Goal: Find specific page/section: Find specific page/section

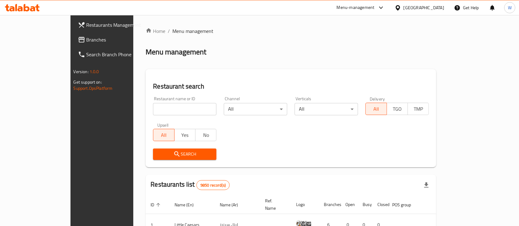
drag, startPoint x: 252, startPoint y: 23, endPoint x: 235, endPoint y: 23, distance: 16.9
click at [251, 23] on div "Home / Menu management Menu management Restaurant search Restaurant name or ID …" at bounding box center [290, 210] width 315 height 391
click at [146, 33] on link "Home" at bounding box center [156, 30] width 20 height 7
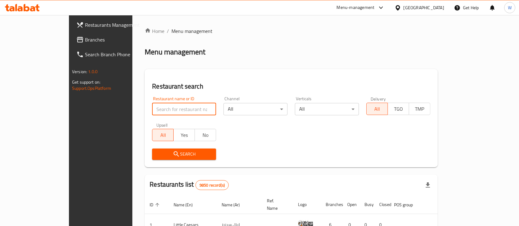
click at [152, 110] on input "search" at bounding box center [184, 109] width 64 height 12
paste input "lafontainedechocolat"
drag, startPoint x: 155, startPoint y: 108, endPoint x: 132, endPoint y: 111, distance: 23.3
click at [152, 111] on input "lafontainedechocolat" at bounding box center [184, 109] width 64 height 12
type input "lafontaine"
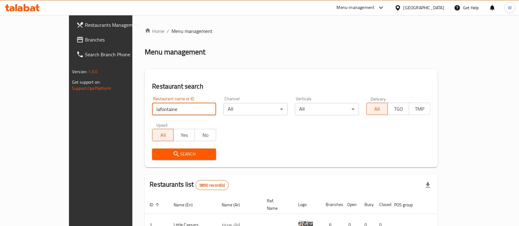
click button "Search" at bounding box center [184, 154] width 64 height 11
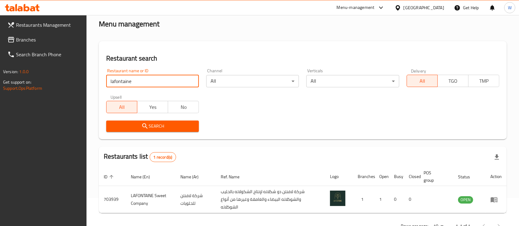
scroll to position [48, 0]
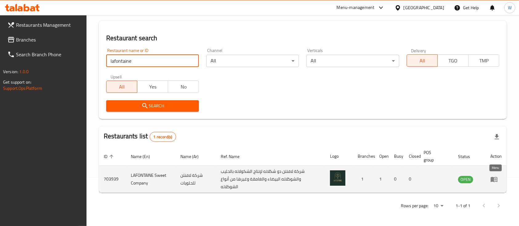
click at [495, 179] on icon "enhanced table" at bounding box center [493, 179] width 7 height 7
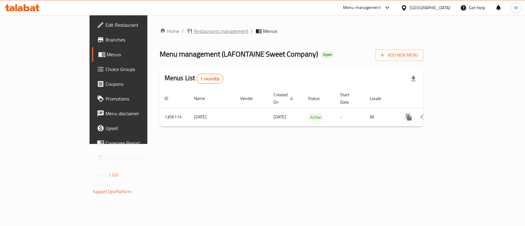
click at [194, 30] on span "Restaurants management" at bounding box center [221, 30] width 55 height 7
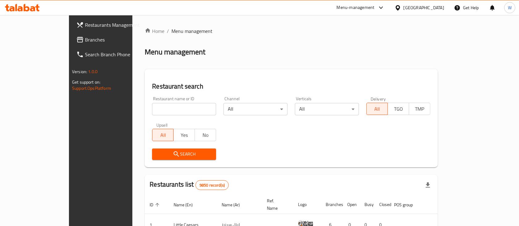
click at [177, 110] on input "search" at bounding box center [184, 109] width 64 height 12
paste input "lafontainedechocolat"
drag, startPoint x: 161, startPoint y: 109, endPoint x: 133, endPoint y: 113, distance: 28.3
click at [152, 114] on input "lafontainedechocolat" at bounding box center [184, 109] width 64 height 12
type input "lafontaine"
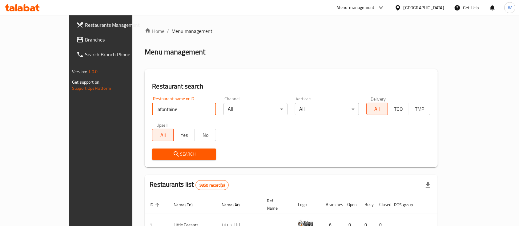
click button "Search" at bounding box center [184, 154] width 64 height 11
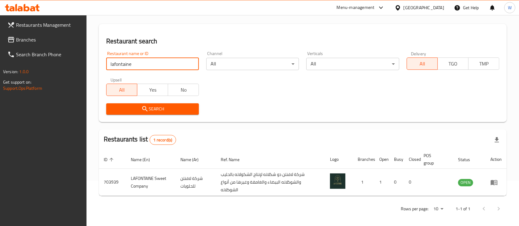
scroll to position [48, 0]
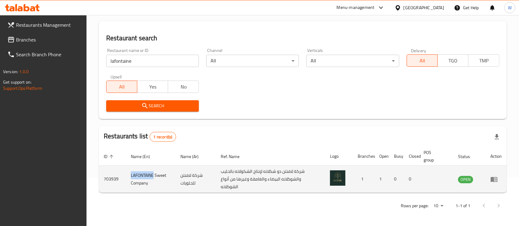
drag, startPoint x: 130, startPoint y: 173, endPoint x: 153, endPoint y: 177, distance: 23.2
click at [153, 177] on td "LAFONTAINE Sweet Company" at bounding box center [151, 179] width 50 height 27
copy td "LAFONTAINE"
click at [499, 180] on link "enhanced table" at bounding box center [495, 179] width 11 height 7
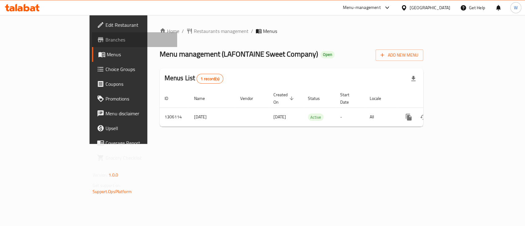
click at [106, 42] on span "Branches" at bounding box center [139, 39] width 67 height 7
